Goal: Contribute content: Contribute content

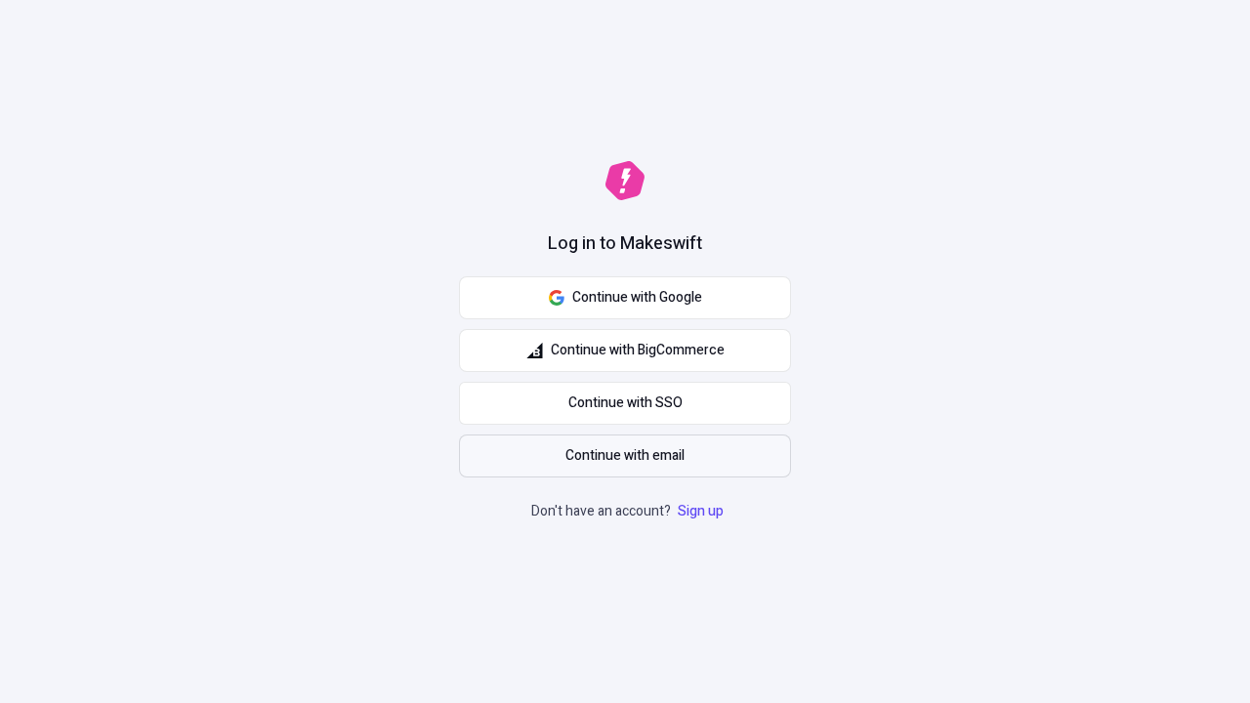
click at [625, 456] on span "Continue with email" at bounding box center [624, 455] width 119 height 21
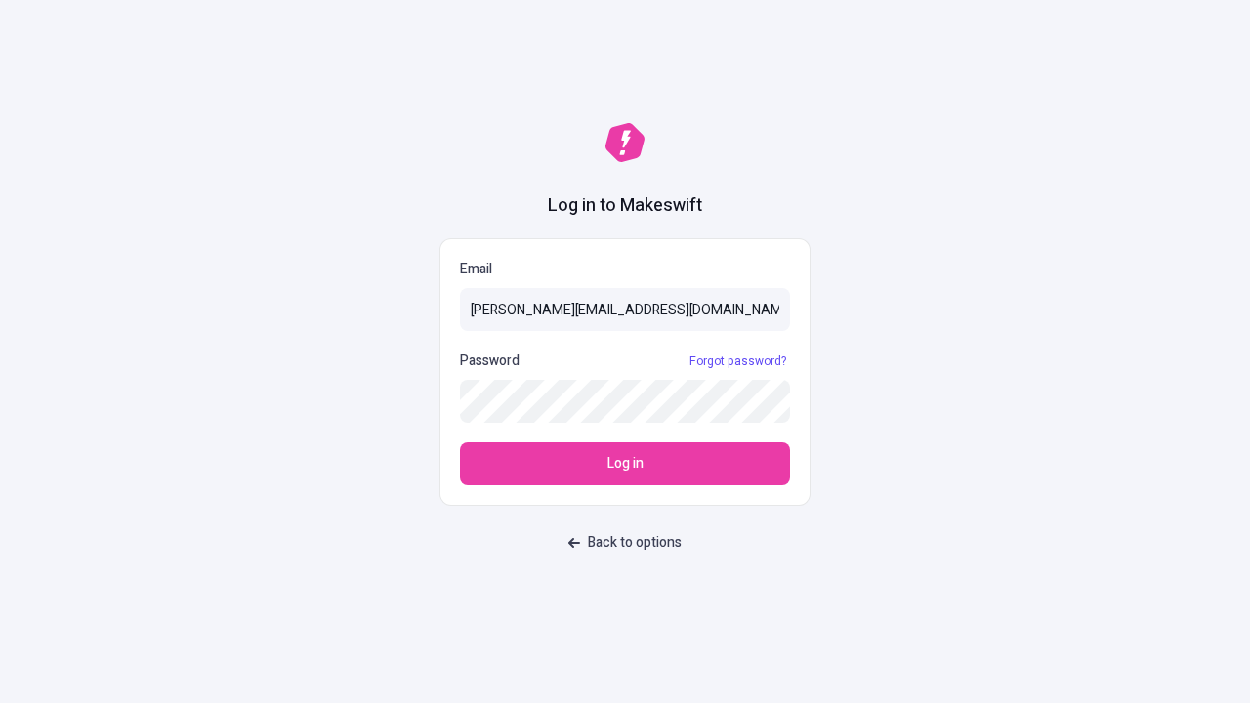
type input "[PERSON_NAME][EMAIL_ADDRESS][DOMAIN_NAME]"
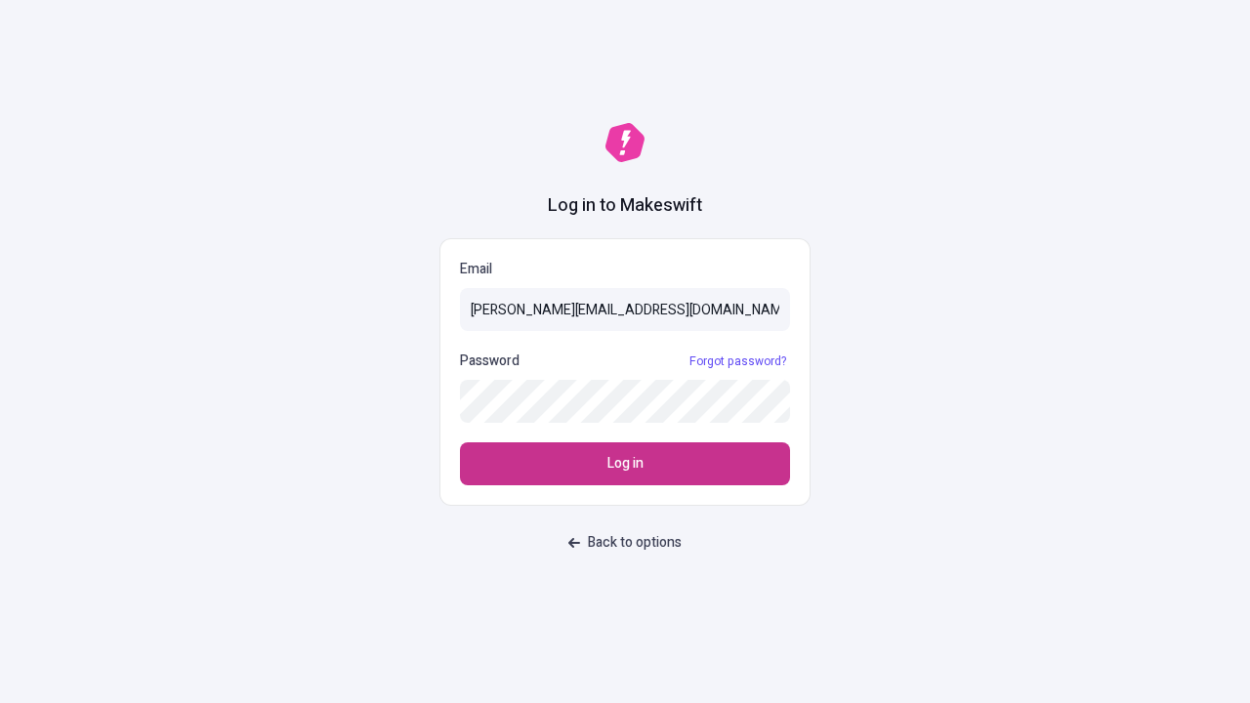
click at [625, 464] on span "Log in" at bounding box center [625, 463] width 36 height 21
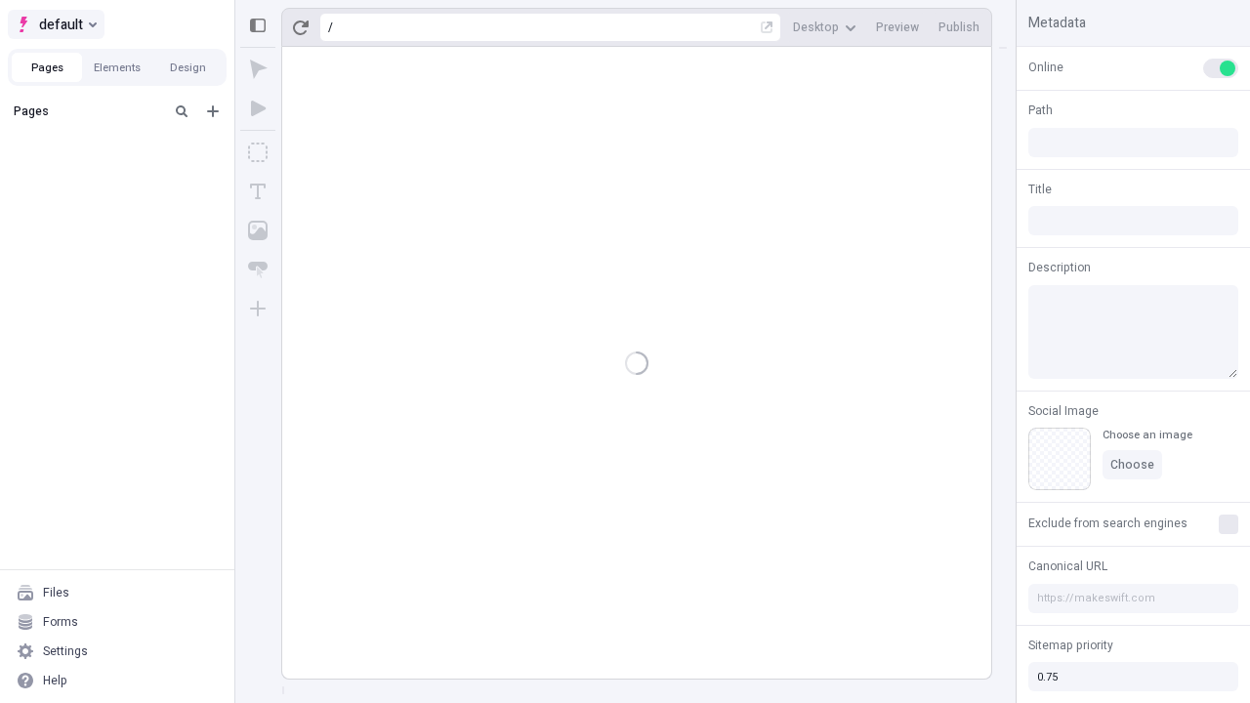
click at [55, 24] on span "default" at bounding box center [61, 24] width 44 height 23
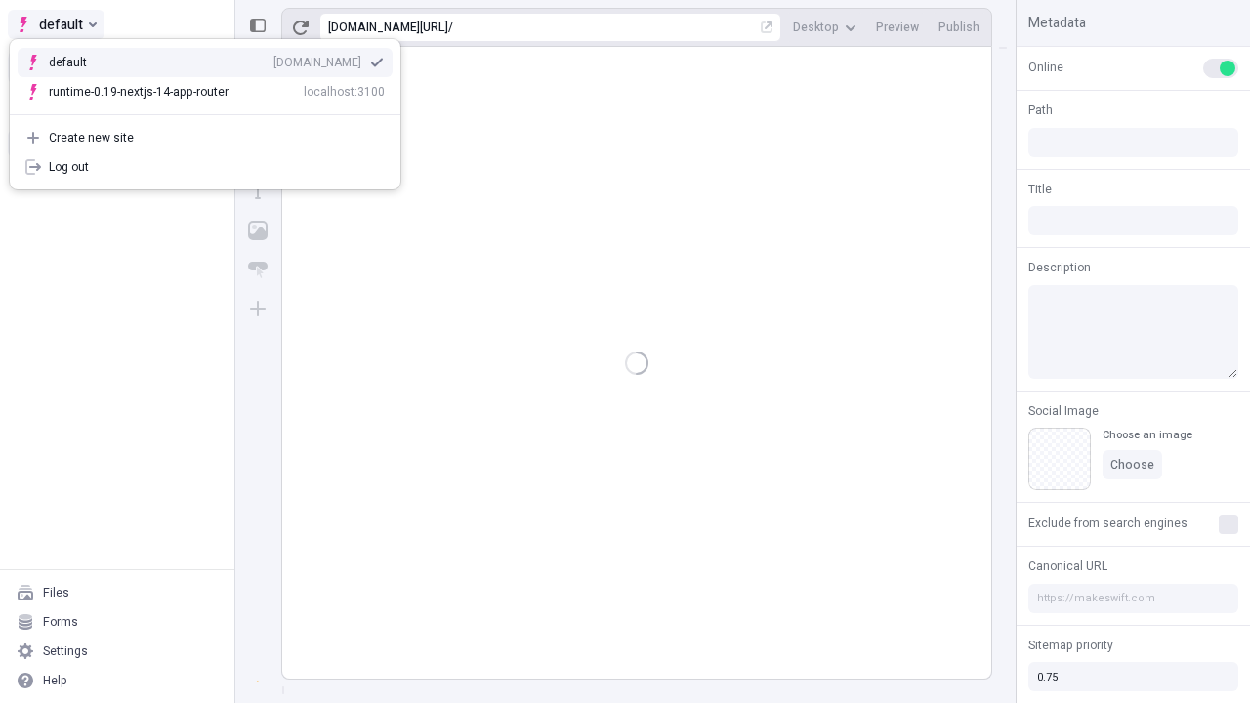
type input "/deep-link-tenuis"
click at [205, 138] on div "Create new site" at bounding box center [217, 138] width 336 height 16
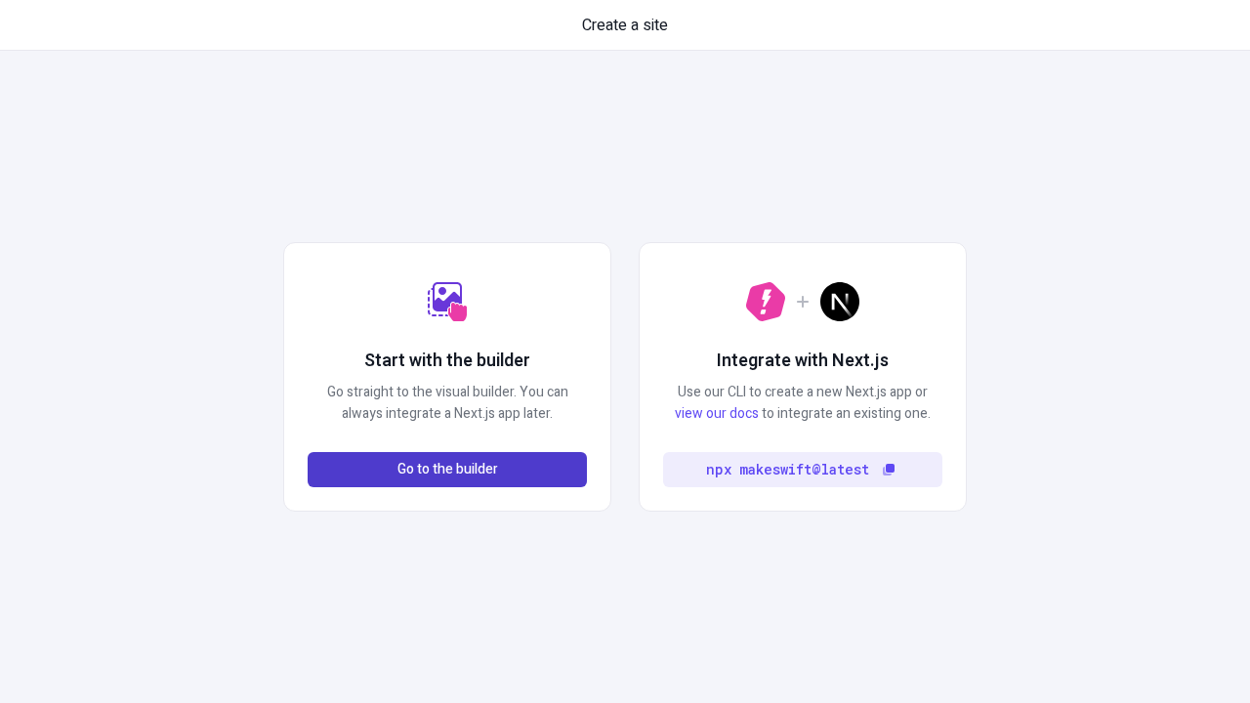
click at [447, 470] on span "Go to the builder" at bounding box center [447, 469] width 101 height 21
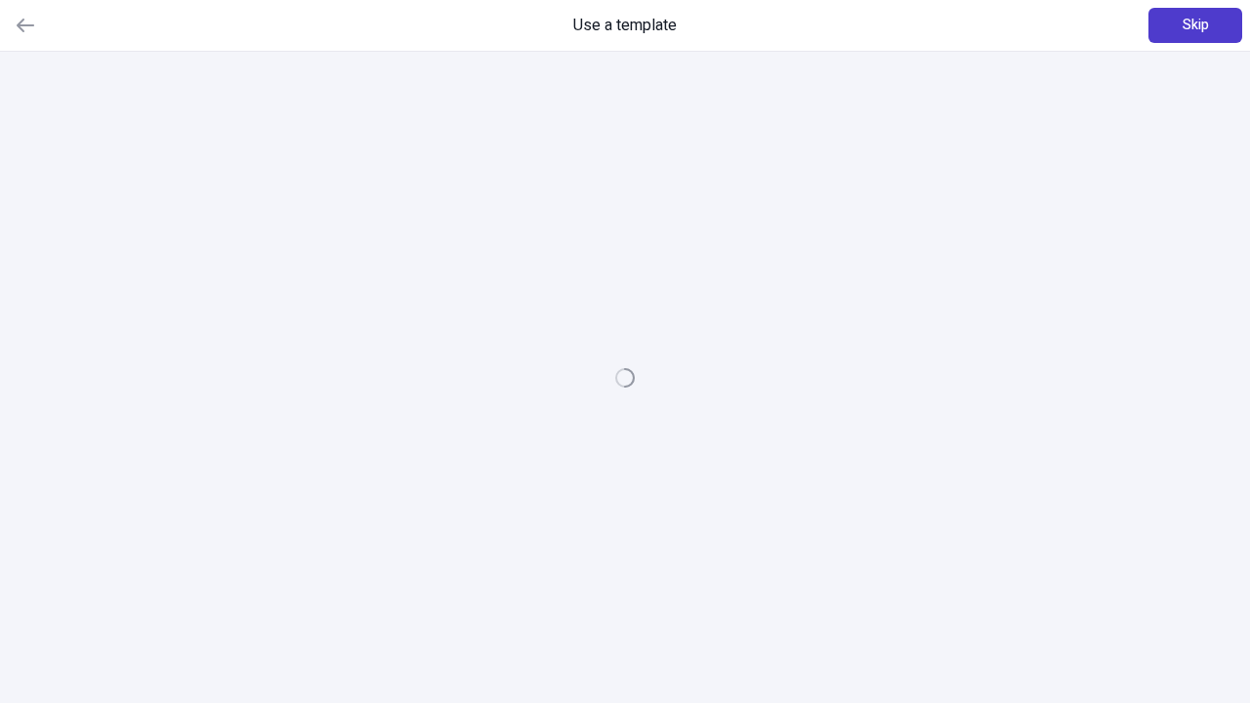
click at [1195, 25] on span "Skip" at bounding box center [1195, 25] width 26 height 21
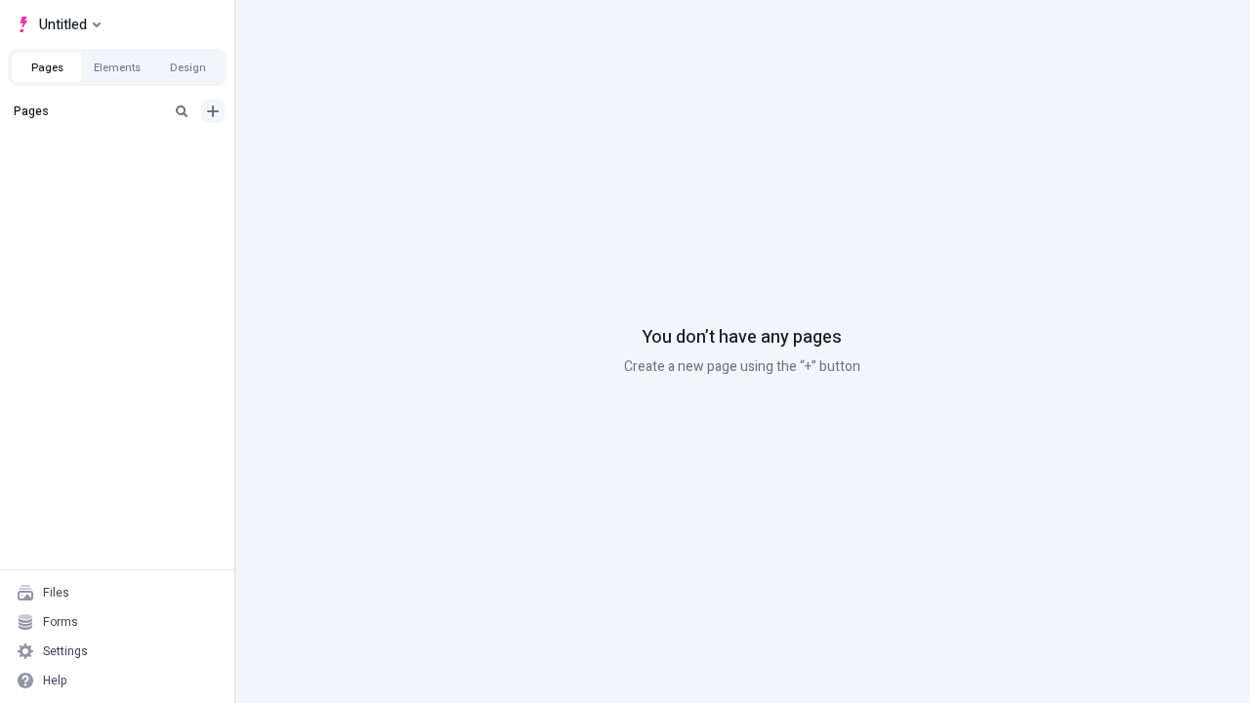
click at [213, 111] on icon "Add new" at bounding box center [213, 111] width 12 height 12
click at [123, 175] on div "Blank page" at bounding box center [122, 174] width 187 height 29
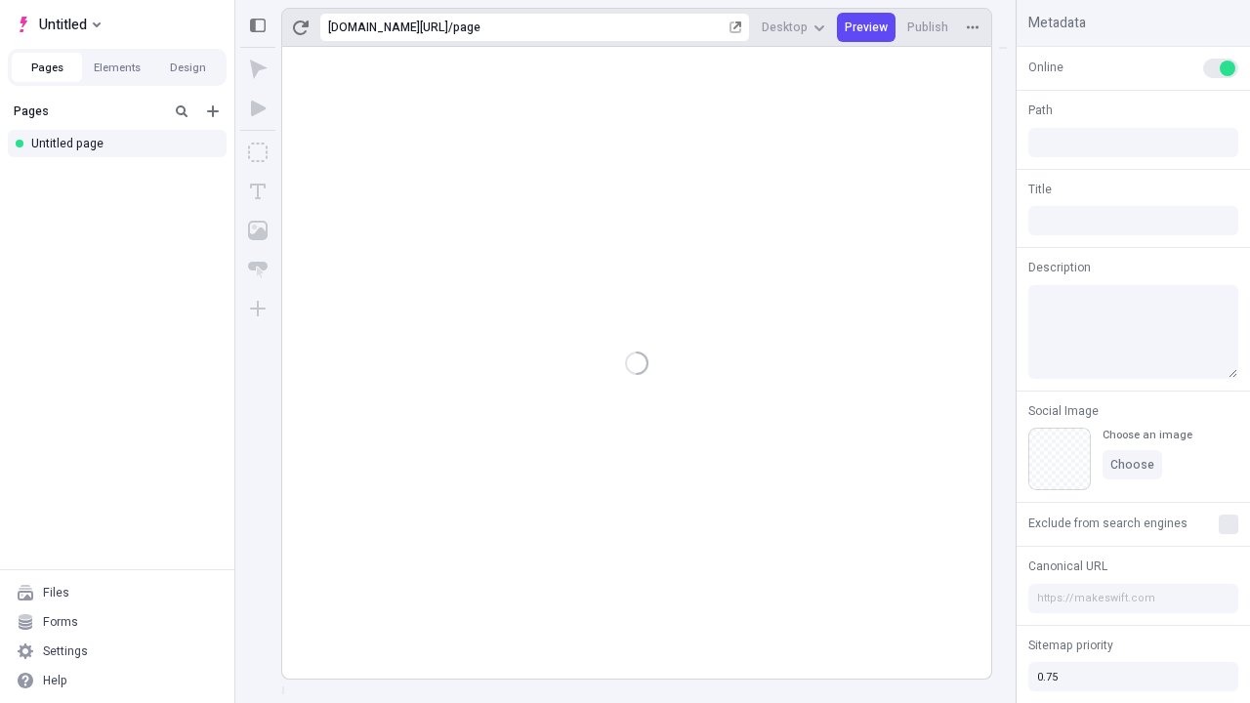
type input "/page"
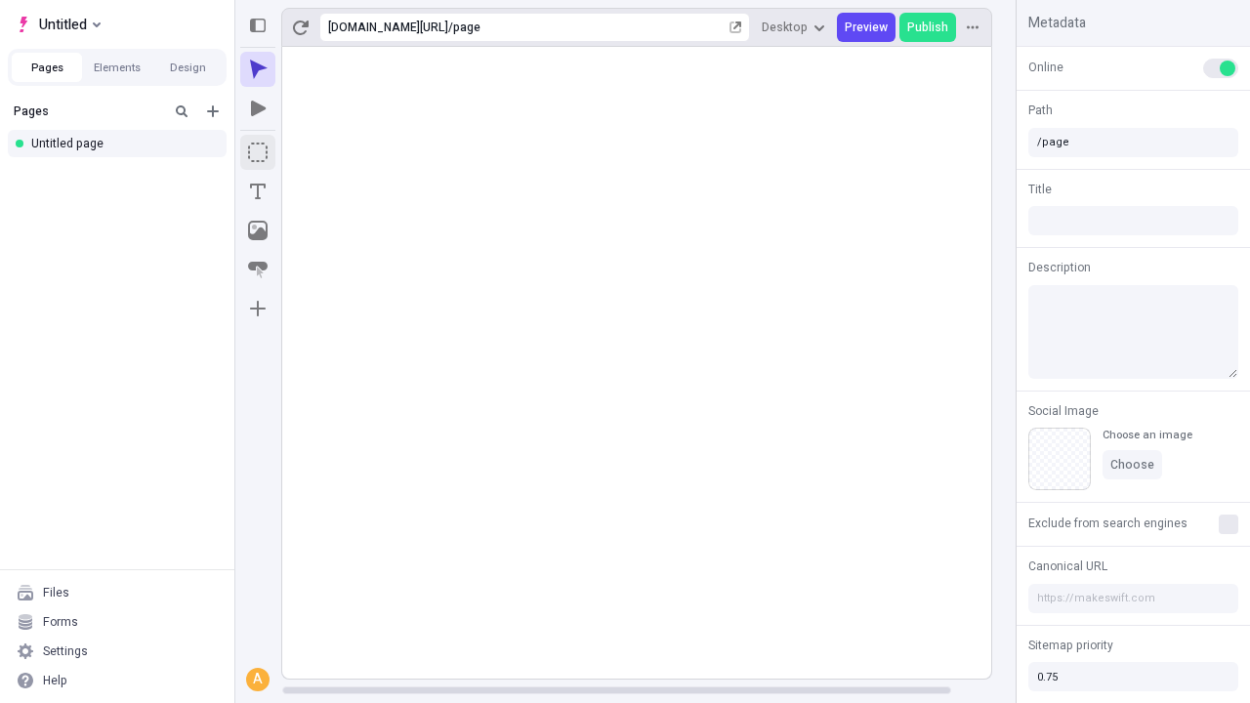
click at [258, 152] on icon "Box" at bounding box center [258, 153] width 20 height 20
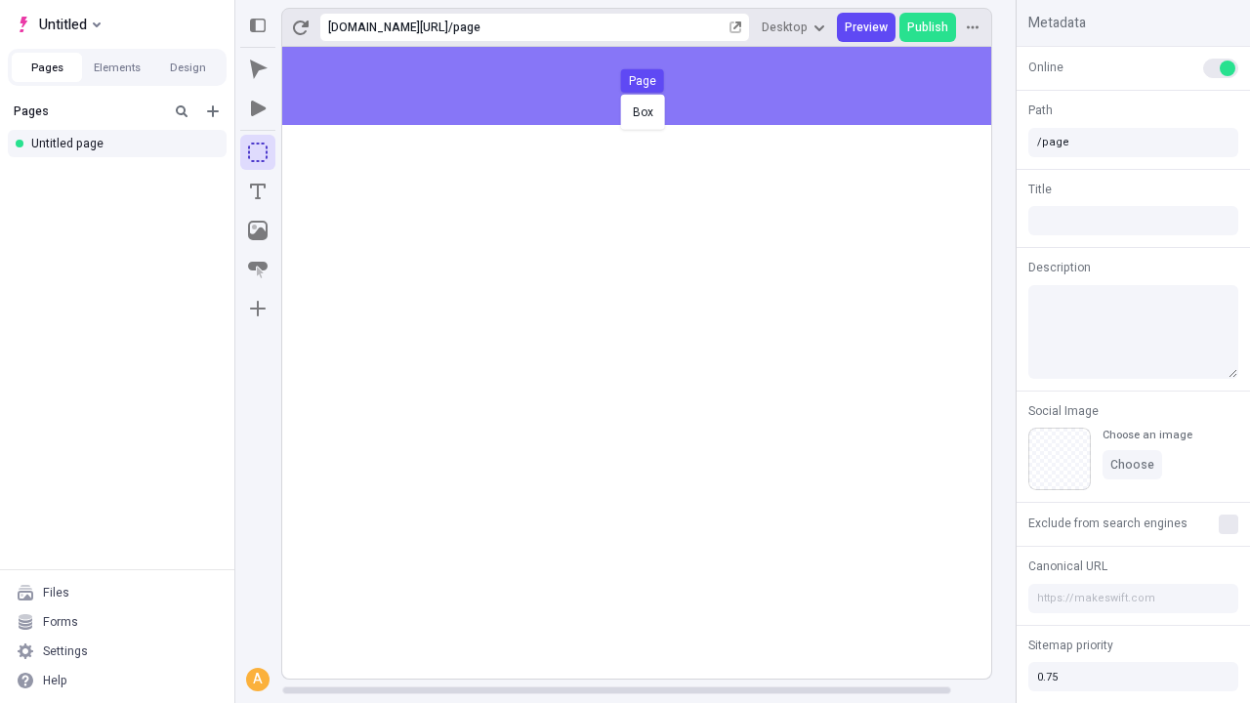
click at [656, 86] on div "Box Page" at bounding box center [625, 351] width 1250 height 703
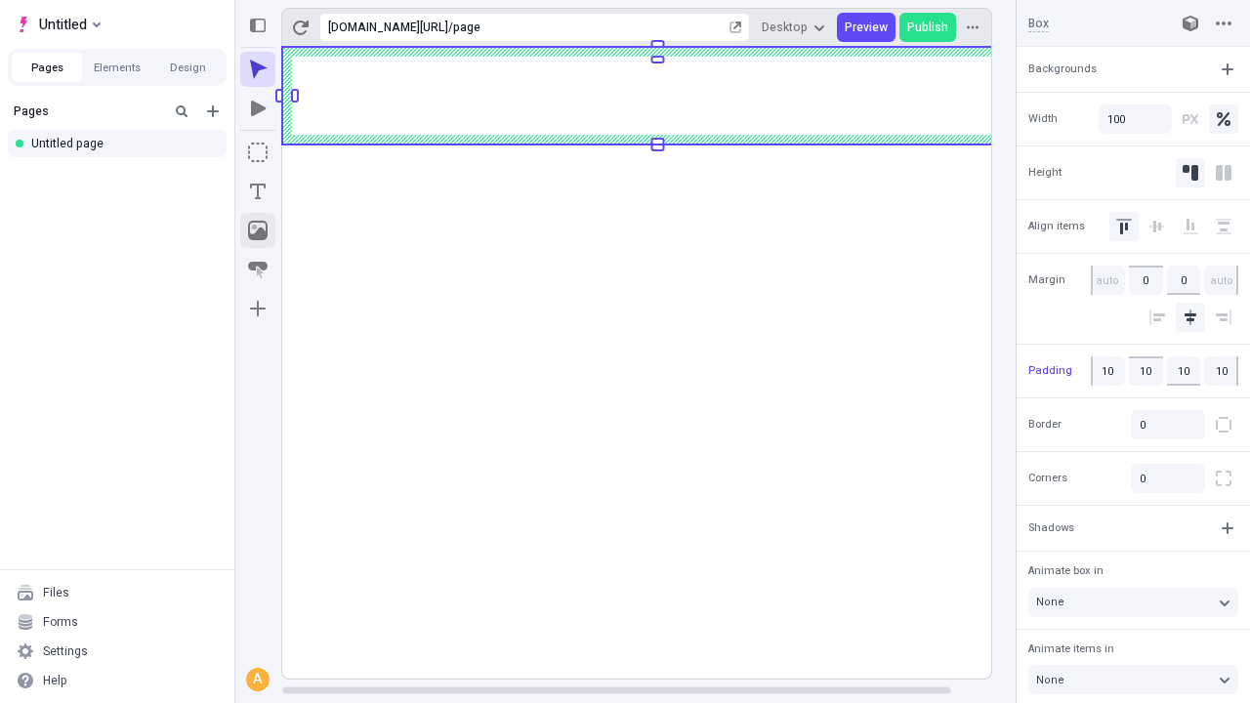
click at [258, 230] on icon "Image" at bounding box center [258, 231] width 20 height 20
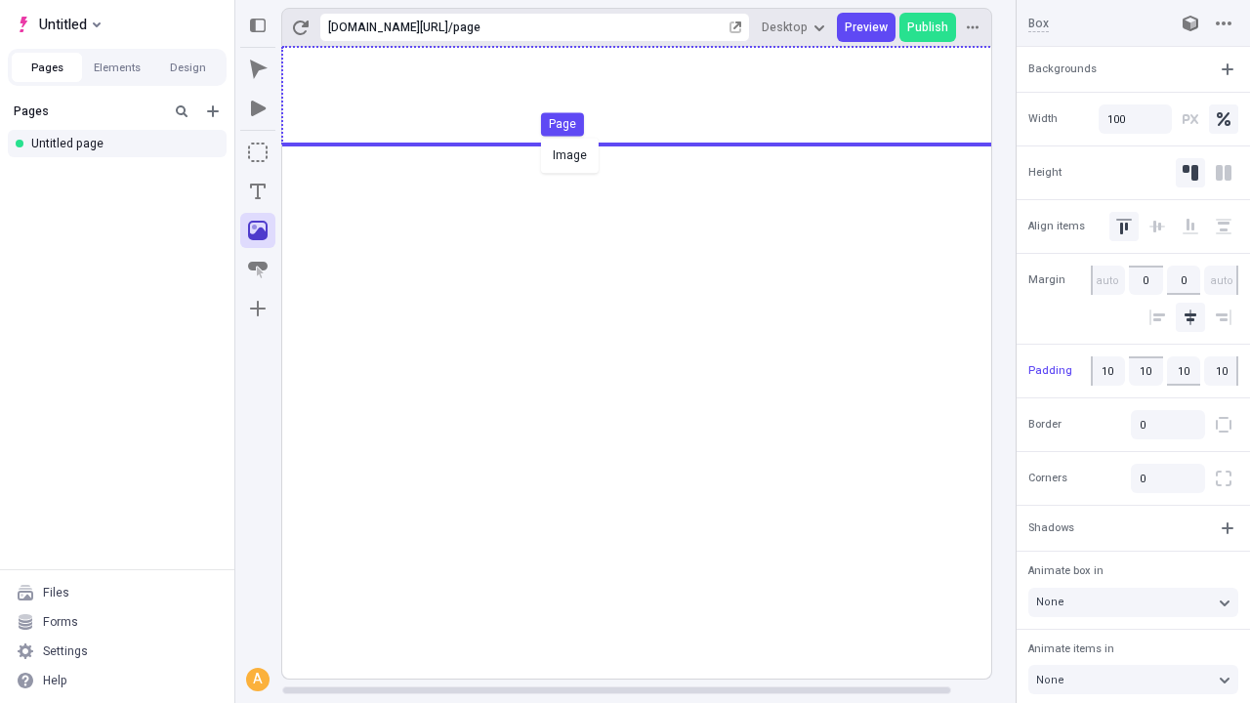
click at [656, 96] on div "Image Page" at bounding box center [625, 351] width 1250 height 703
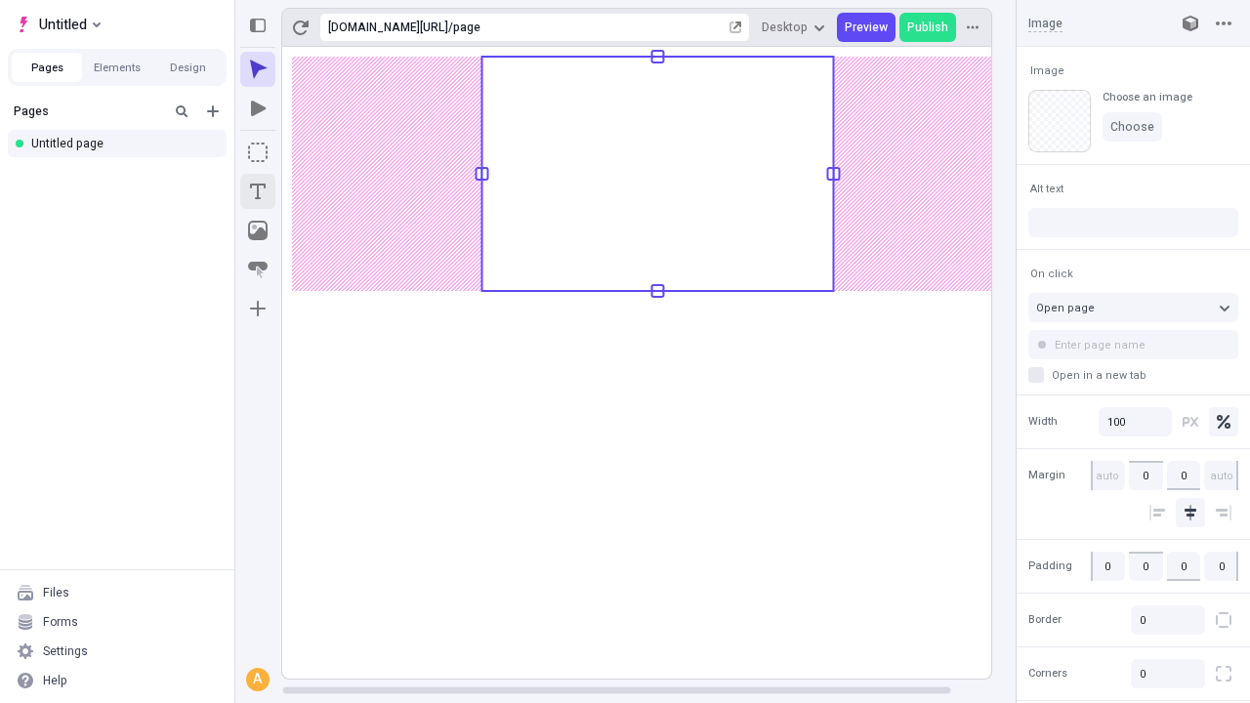
click at [258, 191] on icon "Text" at bounding box center [258, 192] width 16 height 16
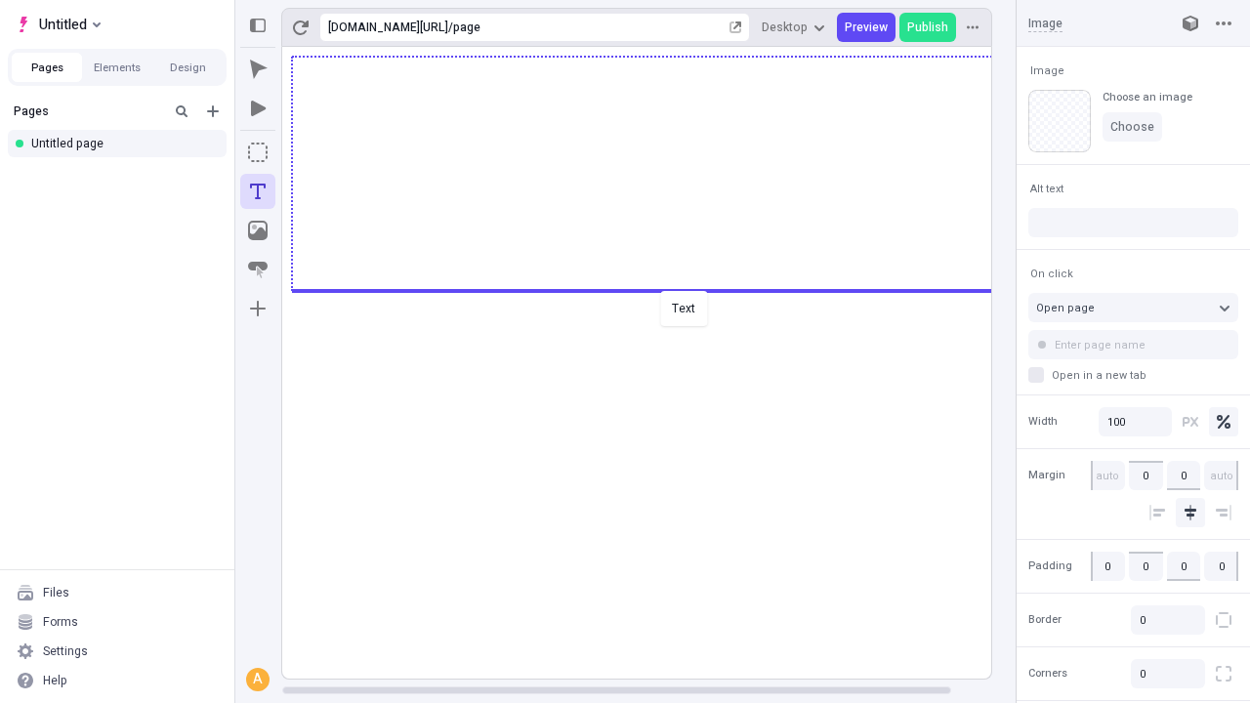
click at [656, 289] on div "Text" at bounding box center [625, 351] width 1250 height 703
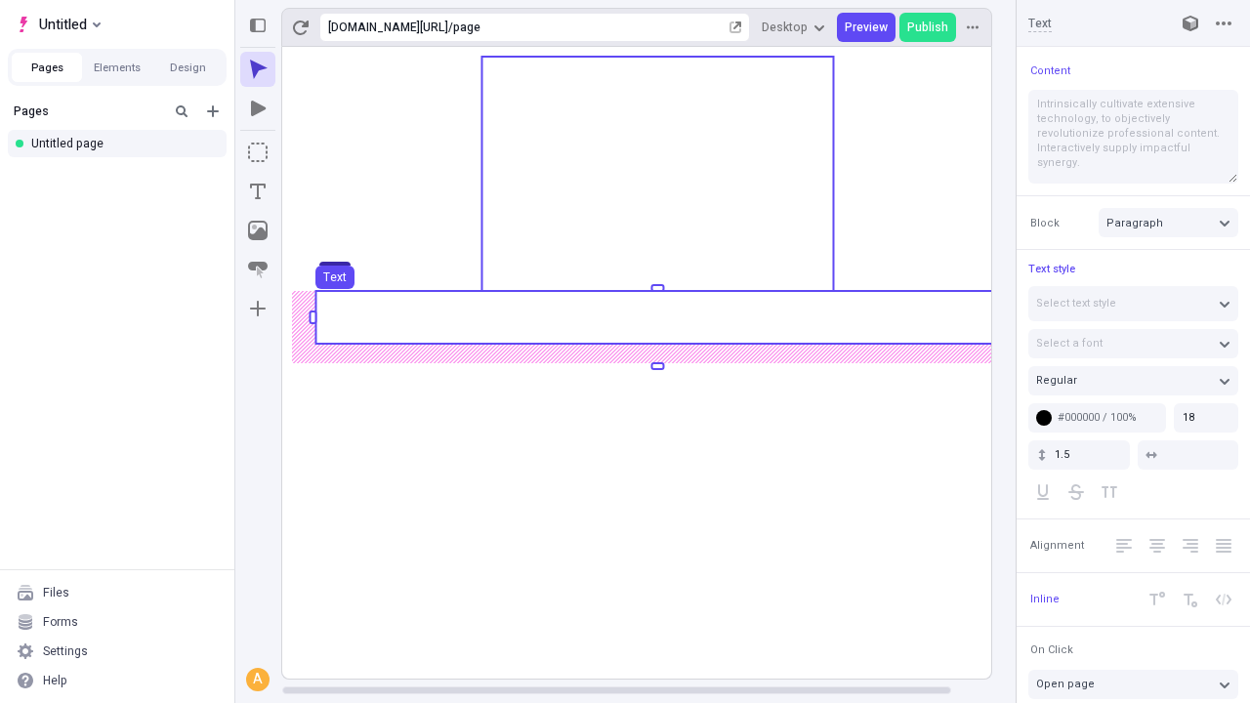
click at [656, 317] on use at bounding box center [656, 317] width 683 height 53
click at [656, 317] on rect at bounding box center [657, 363] width 751 height 632
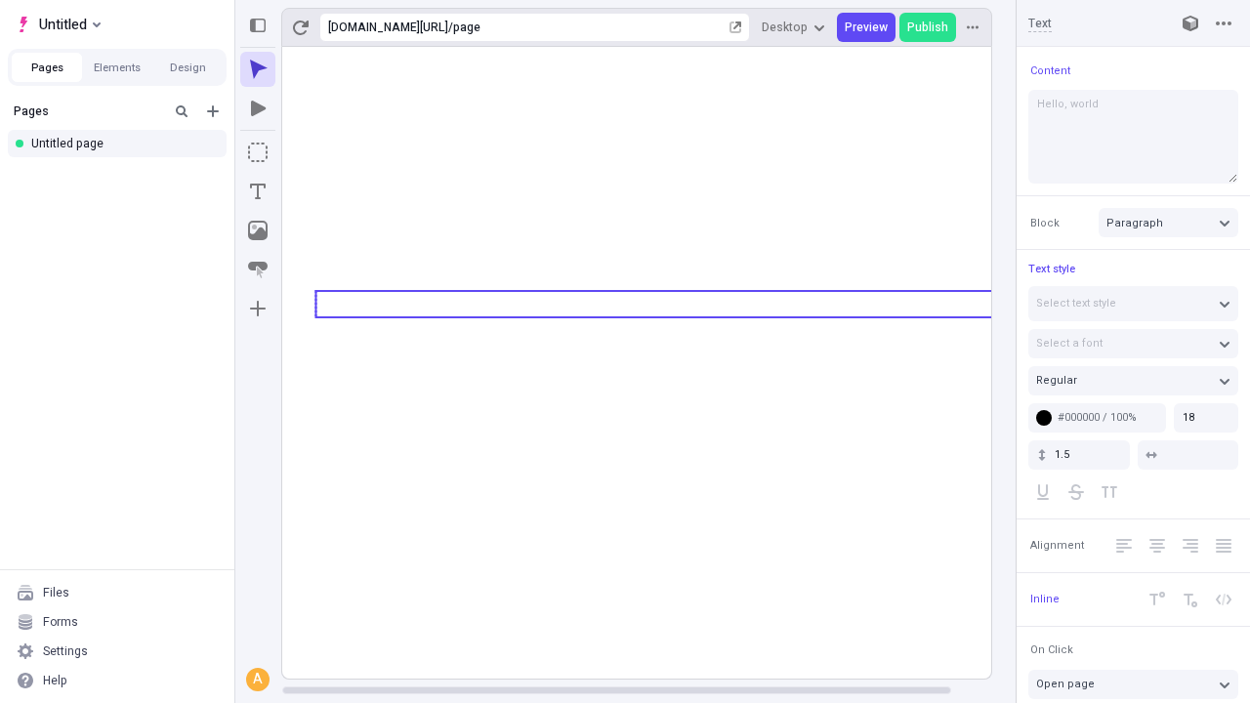
type textarea "Hello, world!"
click at [258, 230] on icon "Image" at bounding box center [258, 231] width 20 height 20
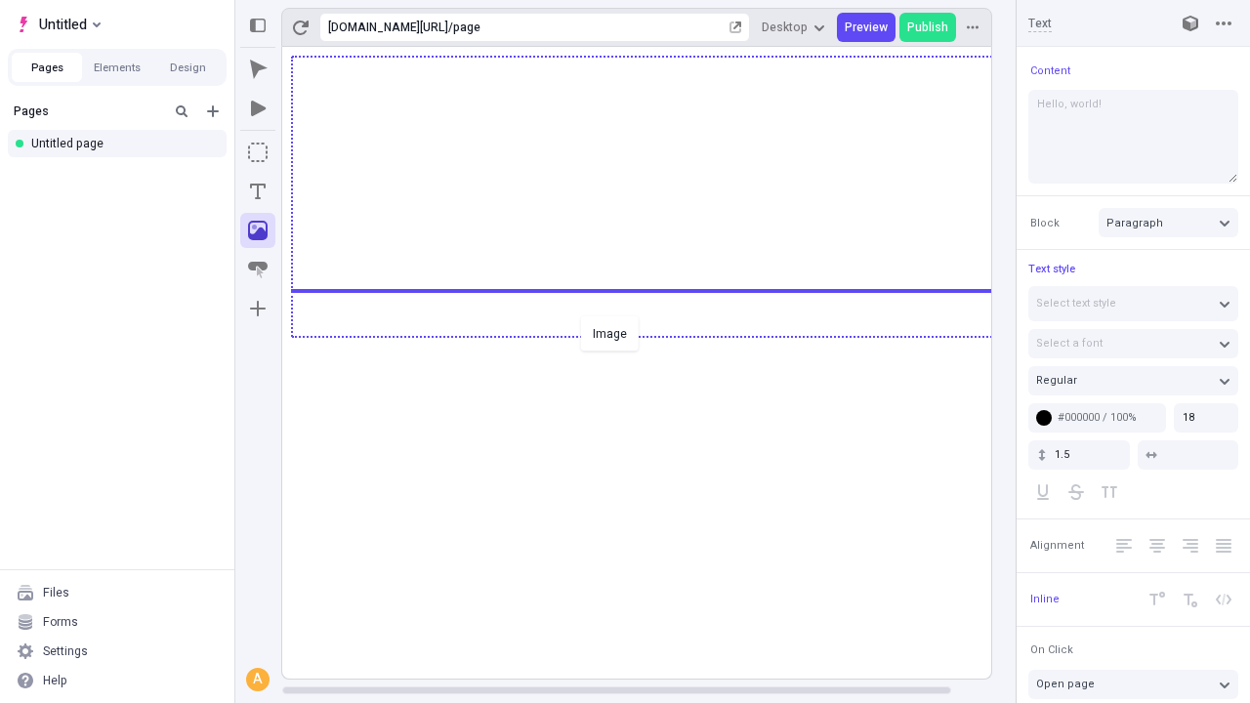
click at [656, 335] on div "Image" at bounding box center [625, 351] width 1250 height 703
